Goal: Transaction & Acquisition: Purchase product/service

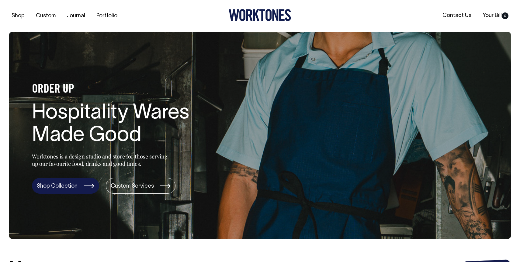
click at [85, 188] on link "Shop Collection" at bounding box center [65, 186] width 67 height 16
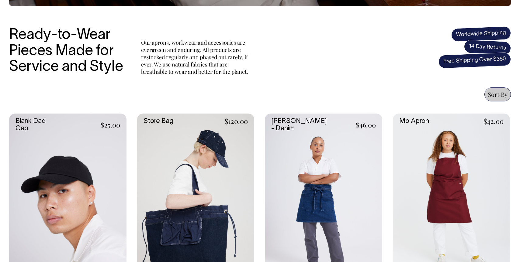
scroll to position [180, 0]
click at [452, 151] on link at bounding box center [451, 202] width 117 height 176
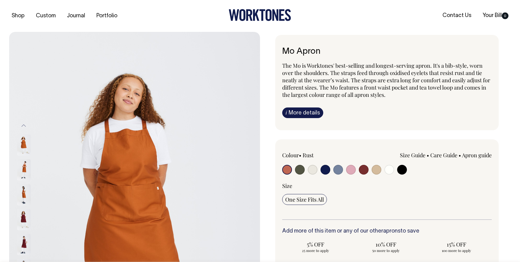
click at [310, 170] on input "radio" at bounding box center [313, 170] width 10 height 10
radio input "true"
select select "Natural"
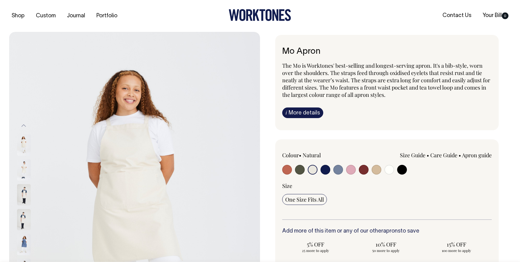
click at [374, 171] on input "radio" at bounding box center [376, 170] width 10 height 10
radio input "true"
select select "Khaki"
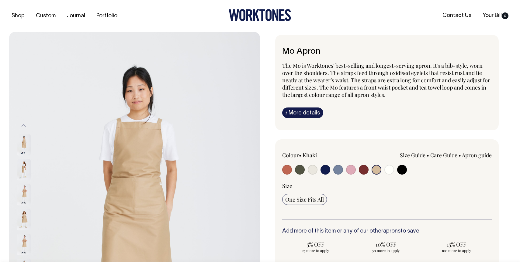
click at [334, 170] on input "radio" at bounding box center [338, 170] width 10 height 10
radio input "true"
select select "Blue/Grey"
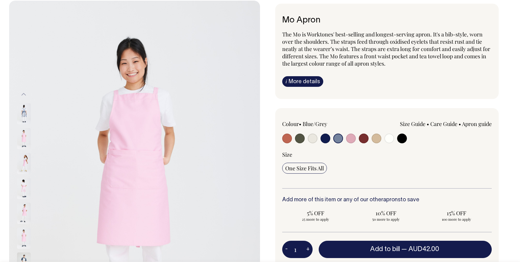
scroll to position [32, 0]
